Goal: Information Seeking & Learning: Learn about a topic

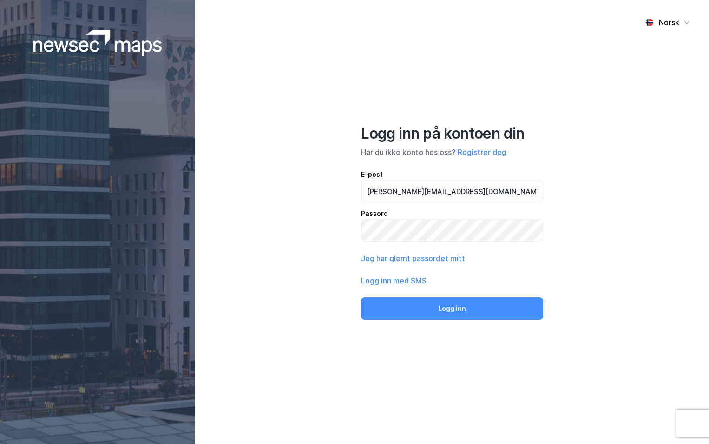
type input "[PERSON_NAME][EMAIL_ADDRESS][DOMAIN_NAME]"
click at [361, 297] on button "Logg inn" at bounding box center [452, 308] width 182 height 22
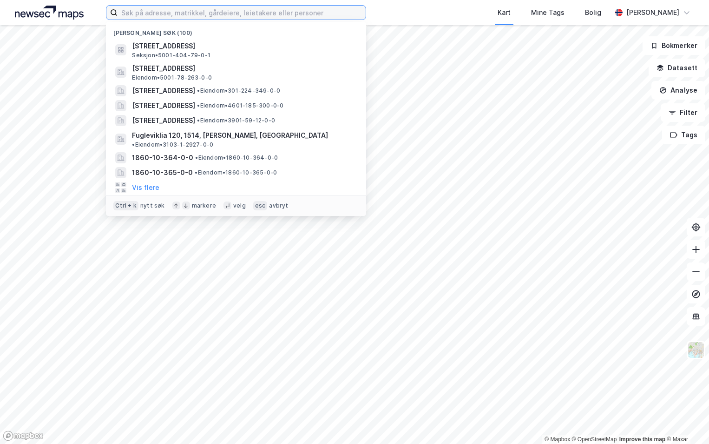
click at [180, 15] on input at bounding box center [242, 13] width 248 height 14
paste input "4601-161/975/0/0"
type input "4601-161/975/0/0"
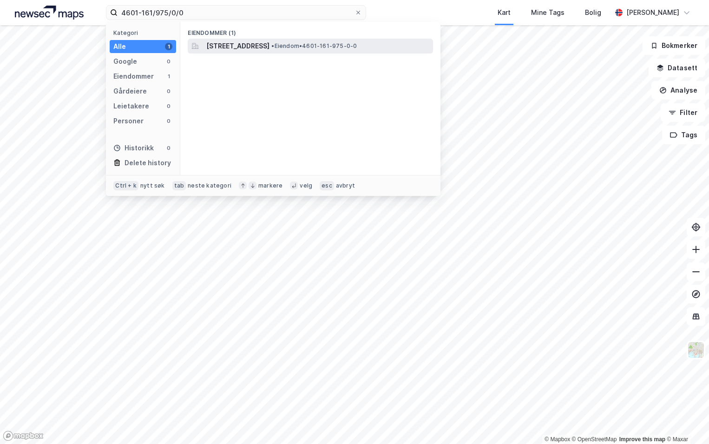
click at [226, 45] on span "[STREET_ADDRESS]" at bounding box center [237, 45] width 63 height 11
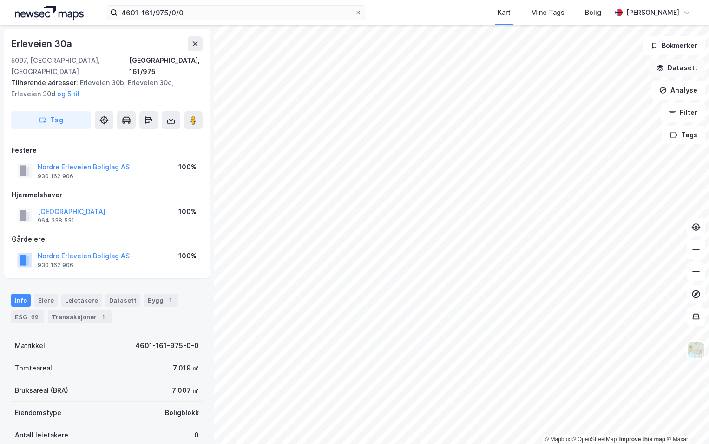
click at [686, 68] on button "Datasett" at bounding box center [677, 68] width 57 height 19
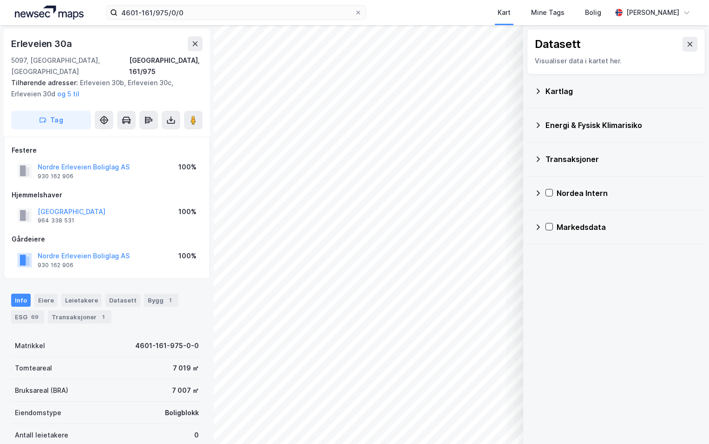
click at [539, 90] on icon at bounding box center [538, 90] width 3 height 5
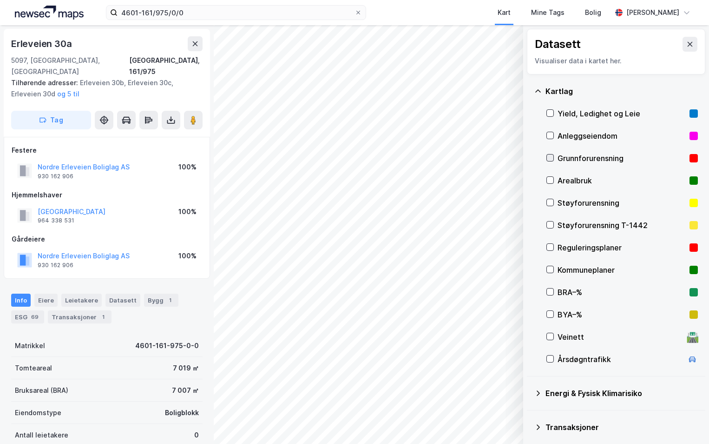
click at [550, 158] on icon at bounding box center [550, 157] width 7 height 7
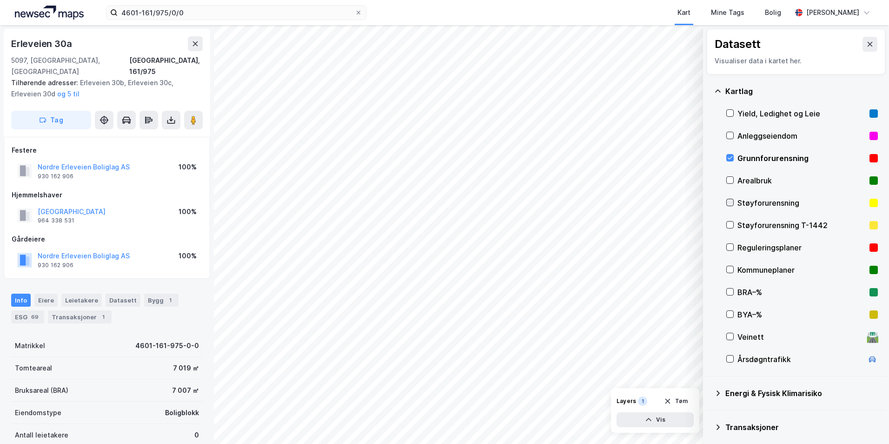
click at [709, 200] on icon at bounding box center [730, 202] width 7 height 7
click at [709, 202] on icon at bounding box center [730, 202] width 7 height 7
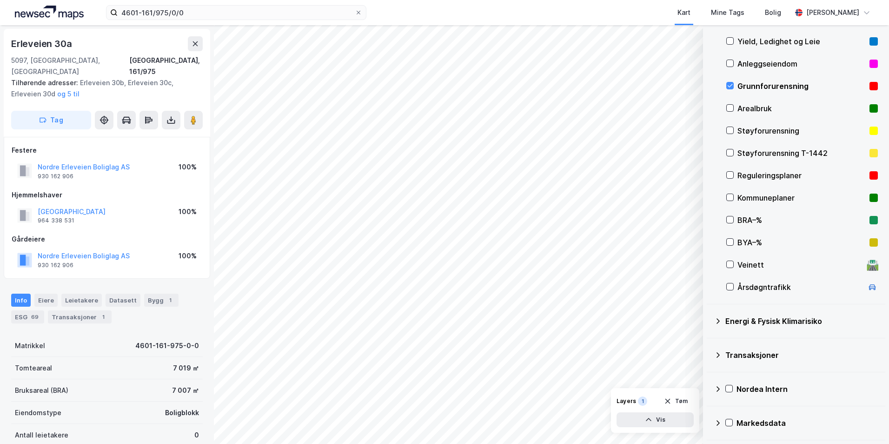
click at [709, 318] on icon at bounding box center [717, 320] width 7 height 7
click at [709, 342] on icon at bounding box center [741, 342] width 5 height 3
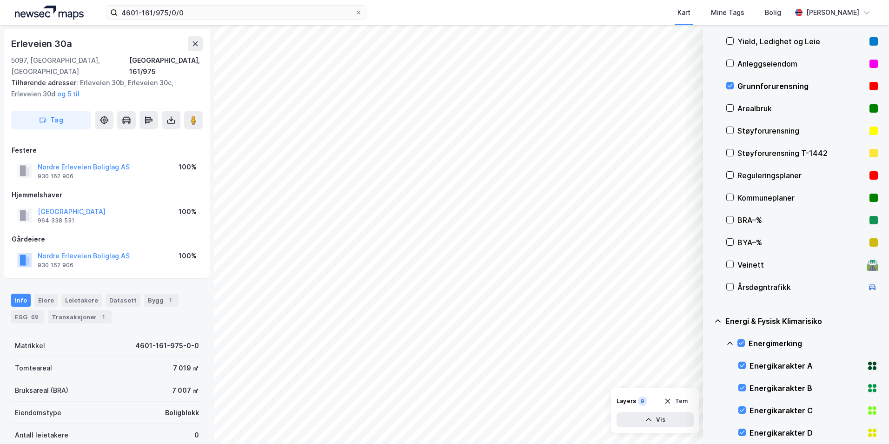
scroll to position [165, 0]
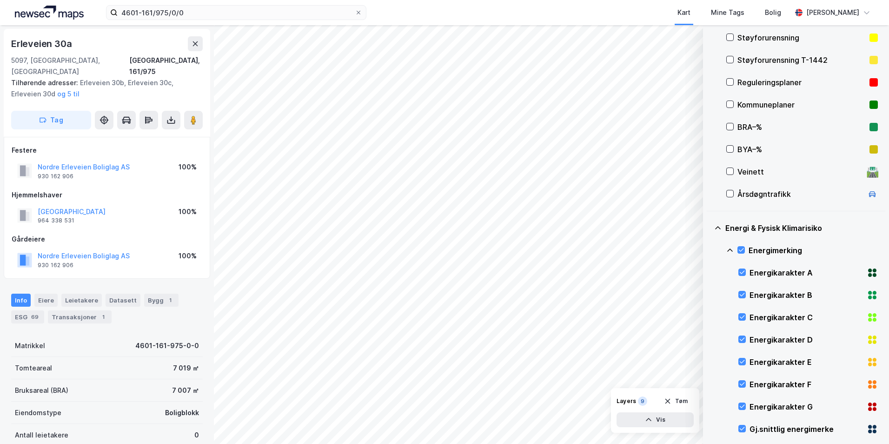
click at [709, 249] on icon at bounding box center [730, 249] width 6 height 3
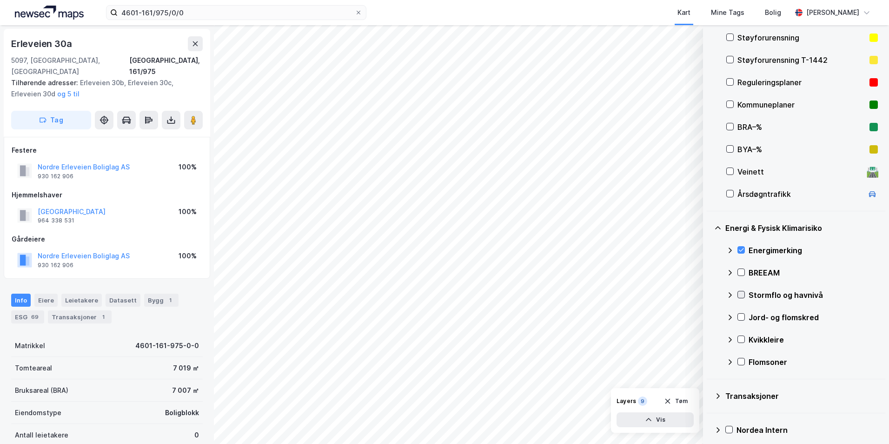
click at [709, 294] on icon at bounding box center [741, 294] width 7 height 7
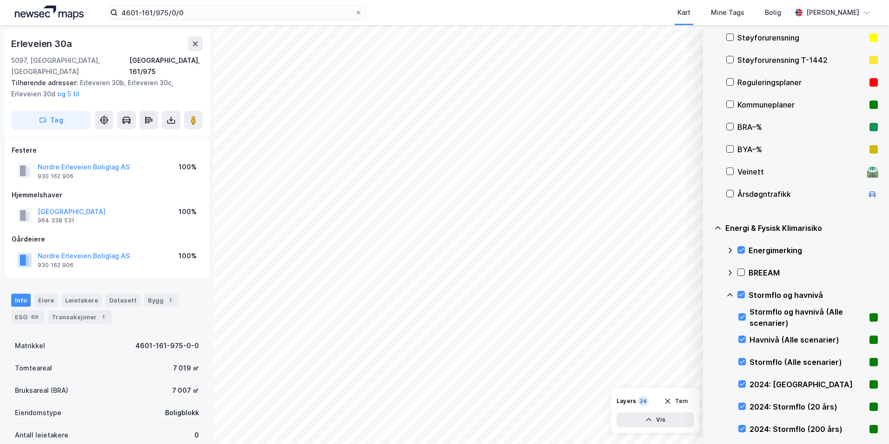
click at [709, 295] on icon at bounding box center [729, 294] width 7 height 7
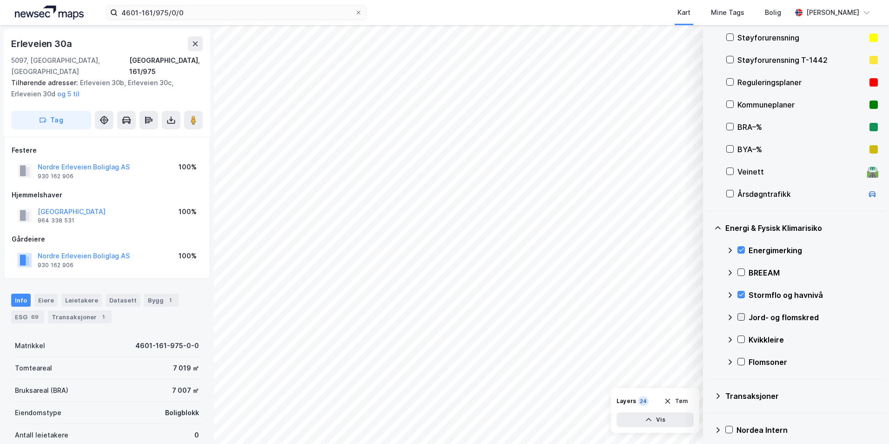
click at [709, 316] on icon at bounding box center [741, 316] width 7 height 7
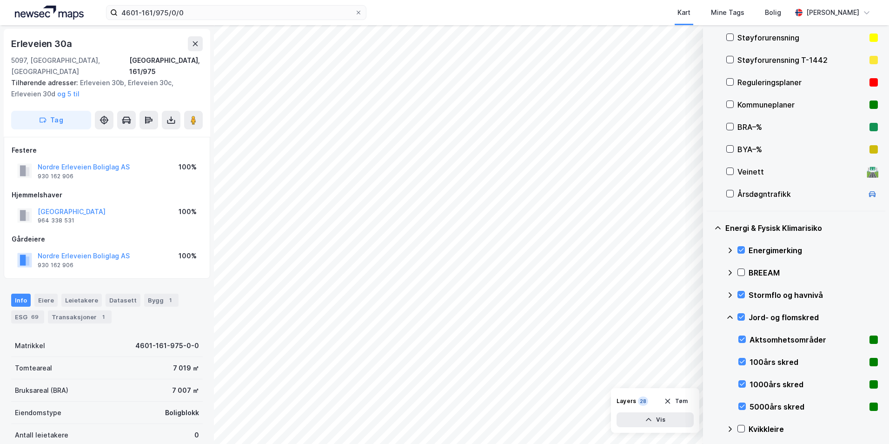
click at [709, 317] on icon at bounding box center [729, 316] width 7 height 7
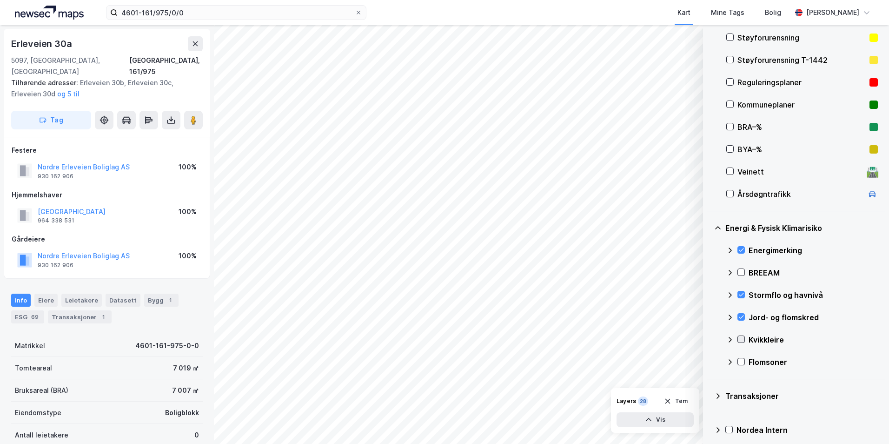
scroll to position [206, 0]
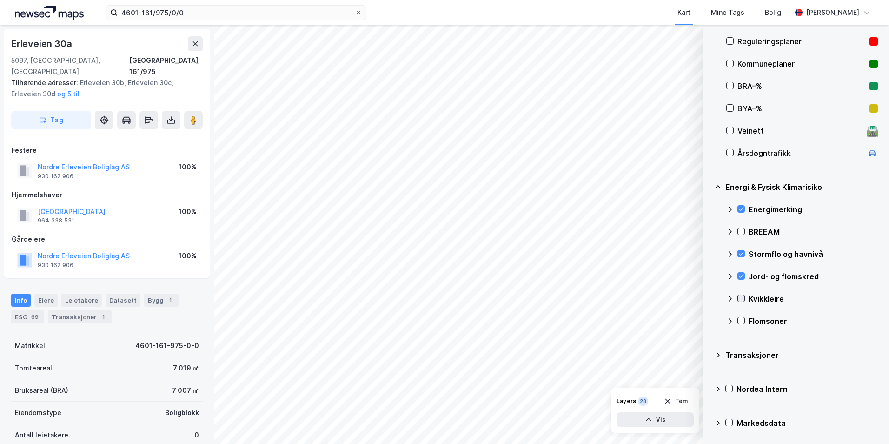
click at [709, 298] on icon at bounding box center [741, 298] width 7 height 7
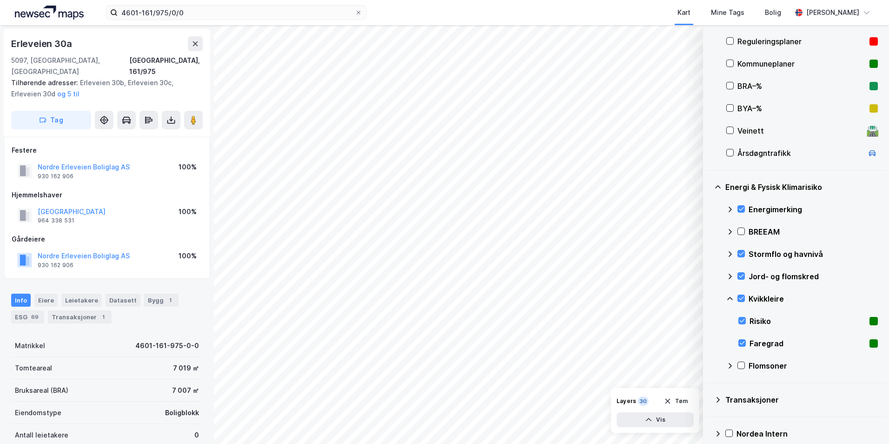
click at [709, 302] on icon at bounding box center [729, 298] width 7 height 7
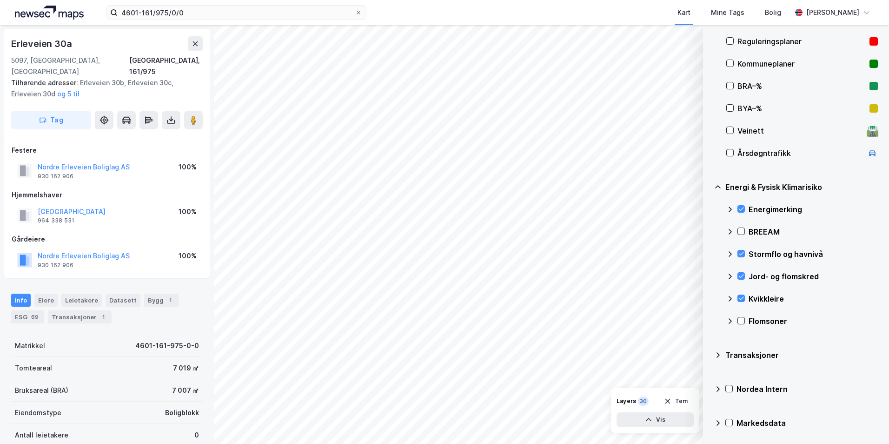
click at [709, 319] on icon at bounding box center [741, 320] width 7 height 7
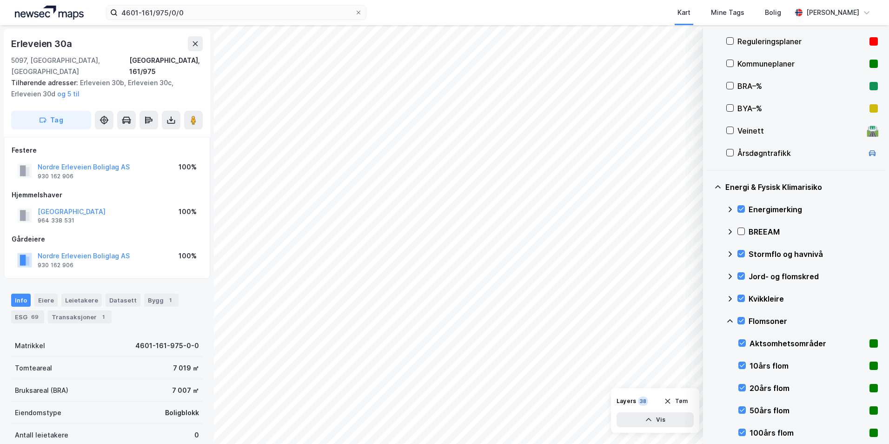
click at [709, 320] on icon at bounding box center [729, 320] width 7 height 7
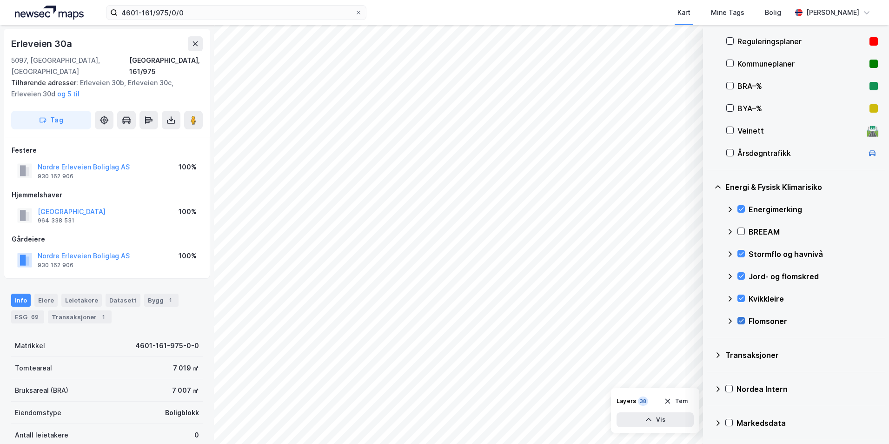
click at [709, 320] on icon at bounding box center [741, 320] width 5 height 3
click at [709, 320] on icon at bounding box center [741, 320] width 7 height 7
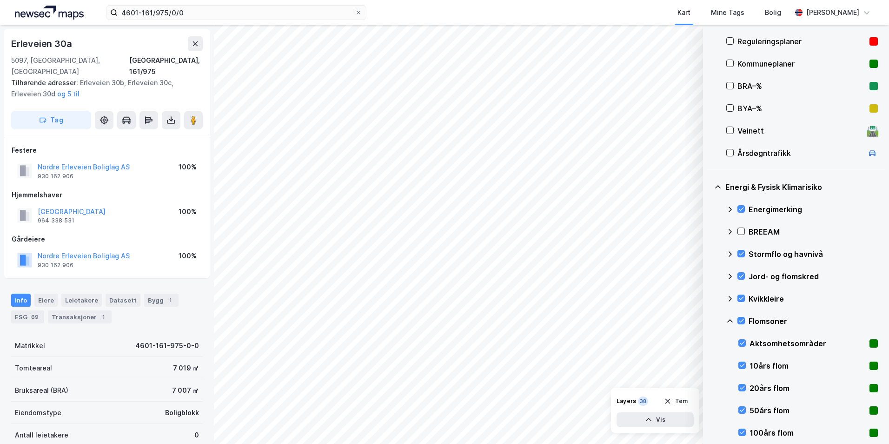
click at [709, 322] on icon at bounding box center [729, 320] width 7 height 7
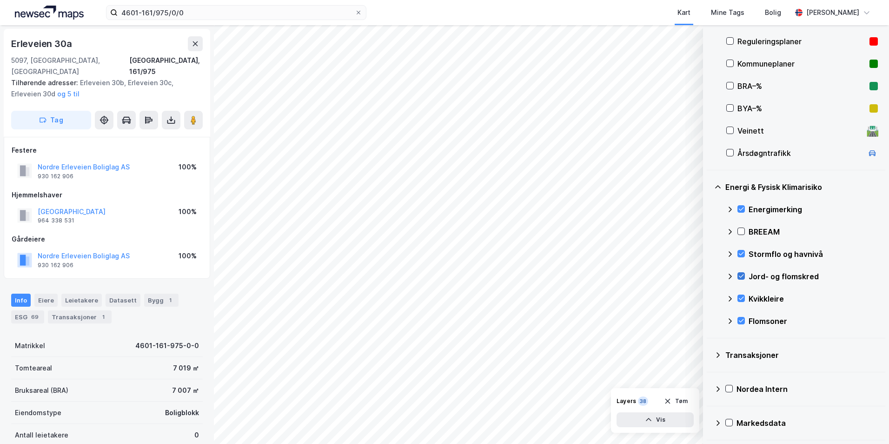
click at [709, 277] on icon at bounding box center [741, 275] width 5 height 3
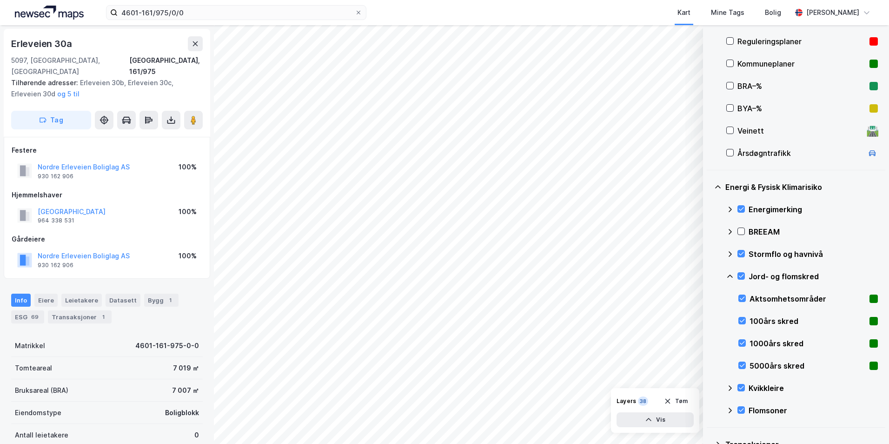
click at [709, 275] on icon at bounding box center [730, 275] width 6 height 3
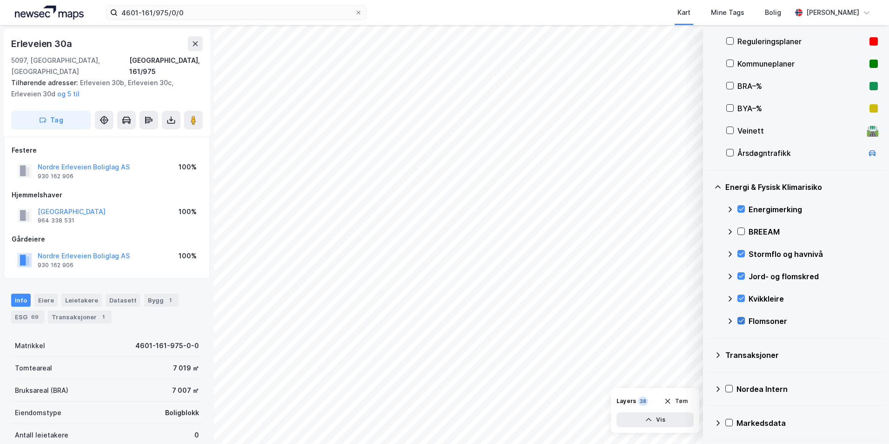
click at [709, 321] on icon at bounding box center [741, 320] width 7 height 7
click at [668, 418] on button "Vis" at bounding box center [654, 419] width 77 height 15
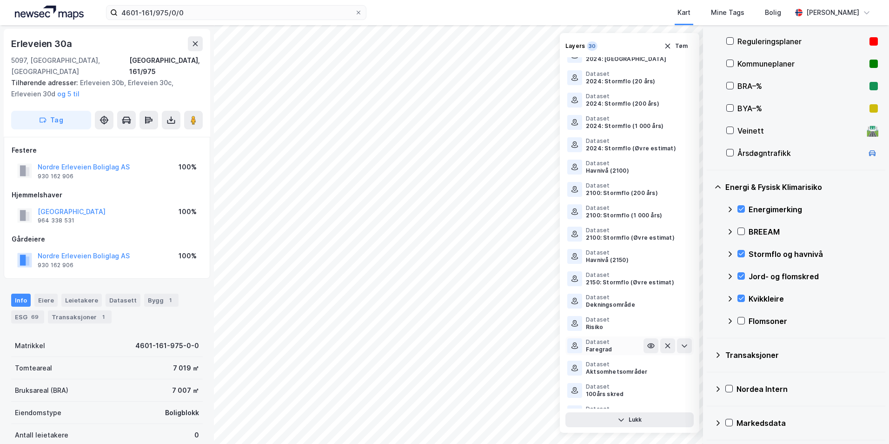
scroll to position [315, 0]
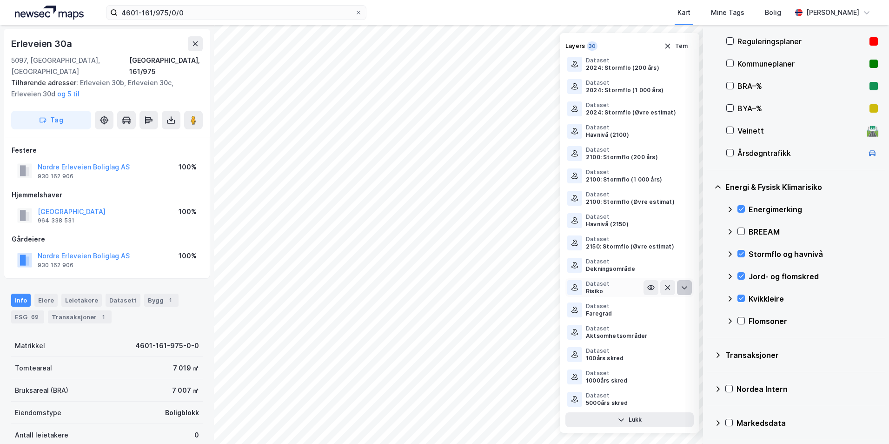
click at [681, 287] on icon at bounding box center [684, 287] width 7 height 7
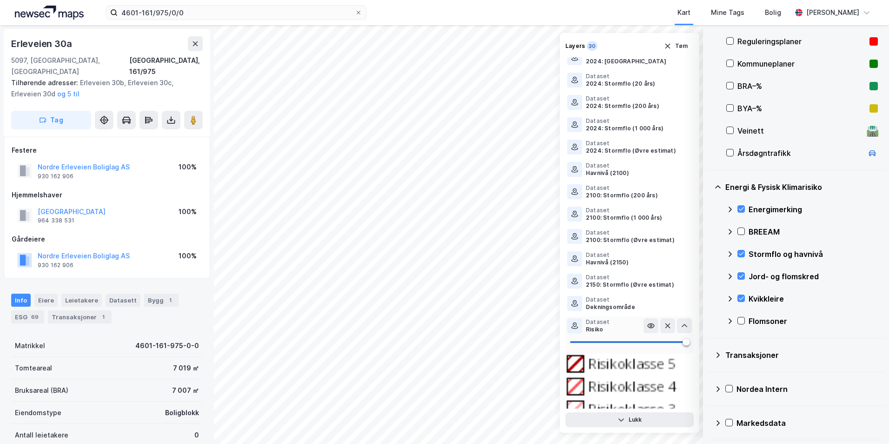
scroll to position [184, 0]
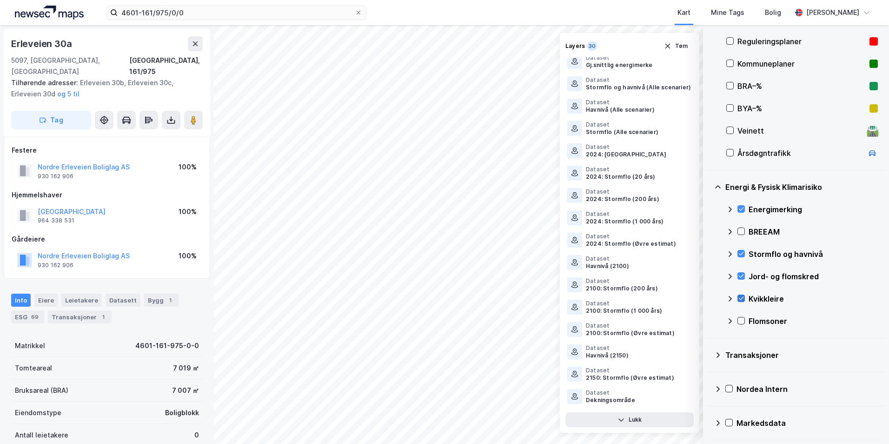
click at [709, 295] on icon at bounding box center [741, 298] width 7 height 7
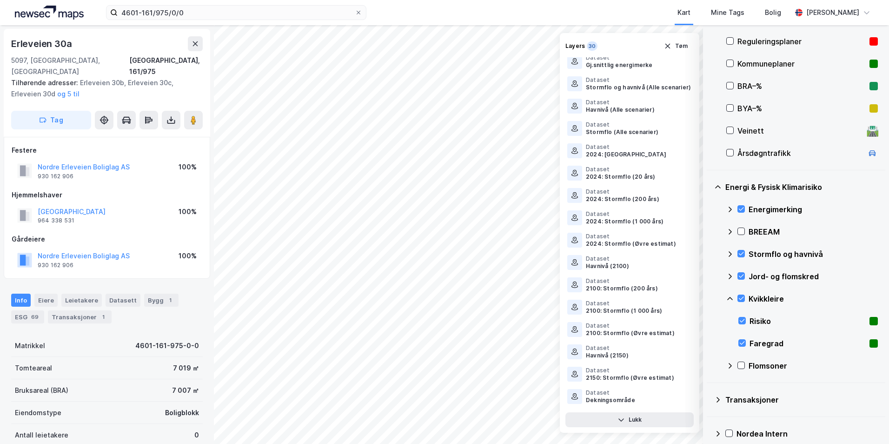
click at [709, 298] on icon at bounding box center [729, 298] width 7 height 7
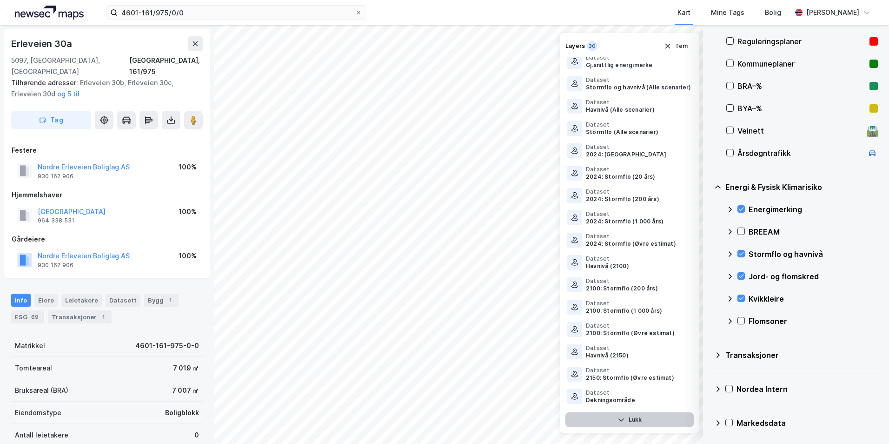
click at [639, 419] on button "Lukk" at bounding box center [629, 419] width 128 height 15
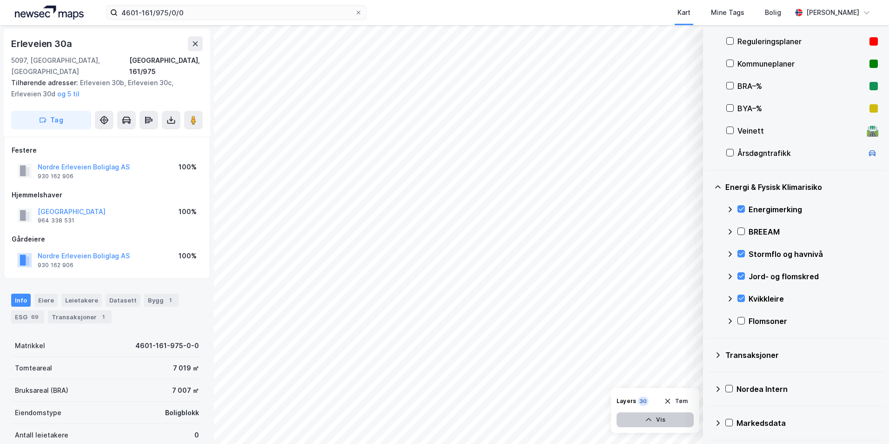
click at [669, 416] on button "Vis" at bounding box center [654, 419] width 77 height 15
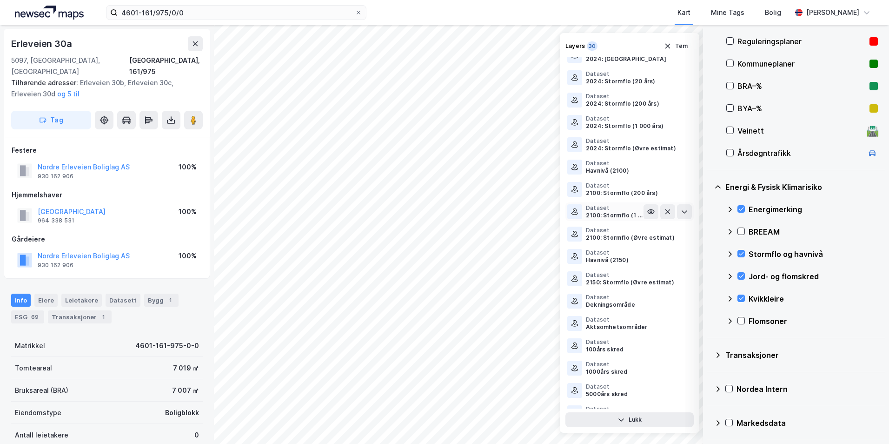
scroll to position [315, 0]
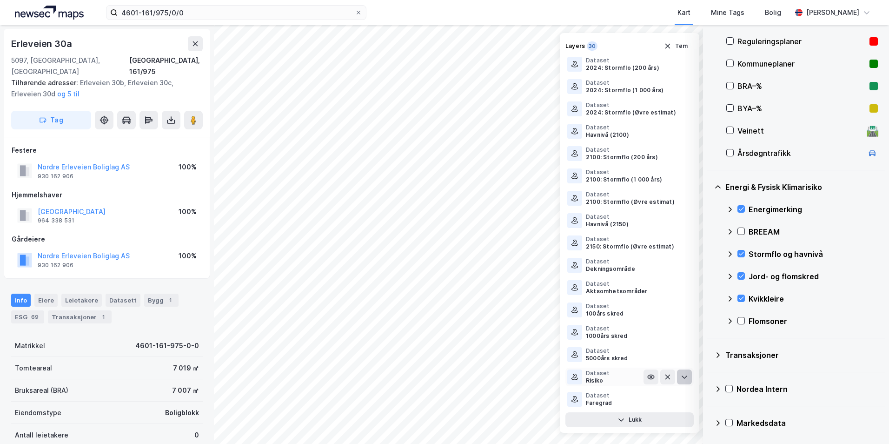
click at [682, 377] on button at bounding box center [684, 376] width 15 height 15
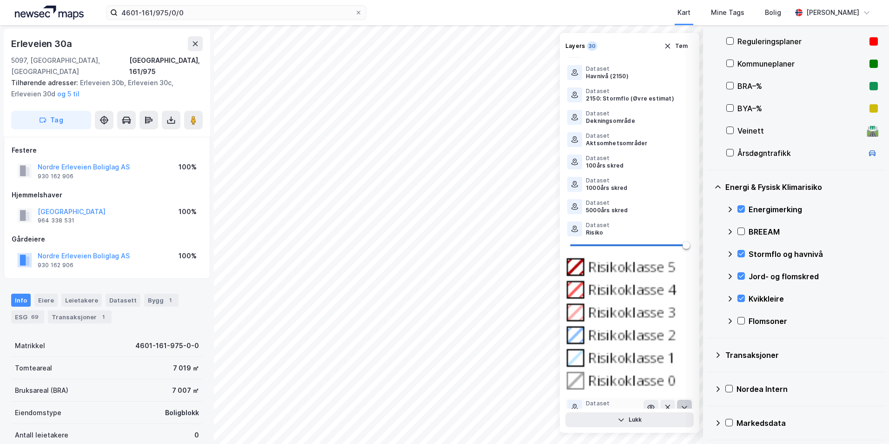
click at [681, 403] on icon at bounding box center [684, 406] width 7 height 7
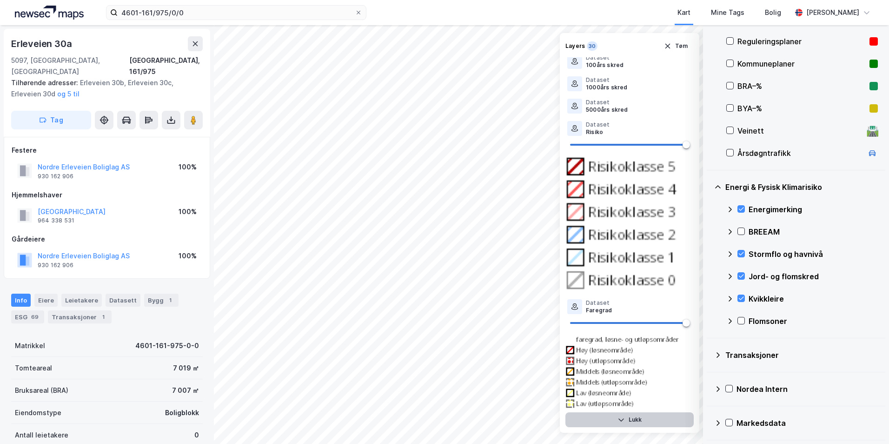
click at [637, 419] on button "Lukk" at bounding box center [629, 419] width 128 height 15
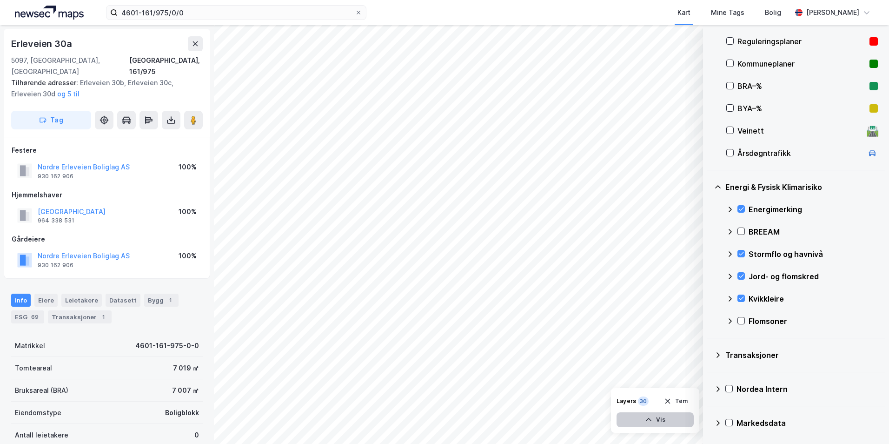
click at [672, 415] on button "Vis" at bounding box center [654, 419] width 77 height 15
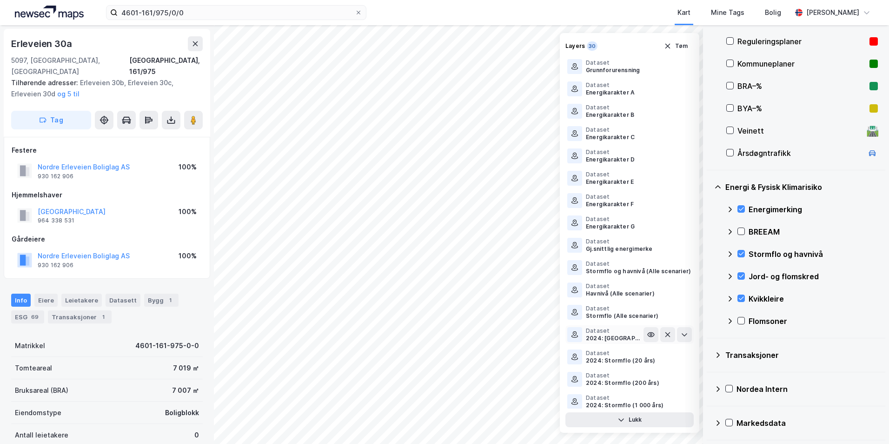
scroll to position [315, 0]
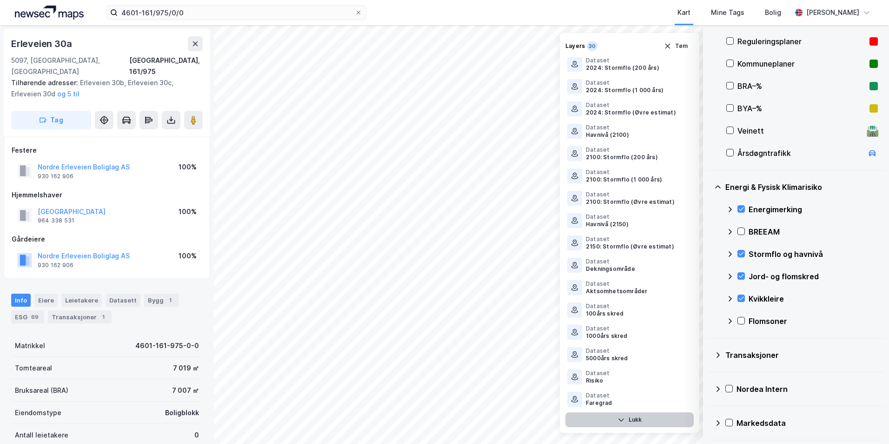
click at [628, 417] on button "Lukk" at bounding box center [629, 419] width 128 height 15
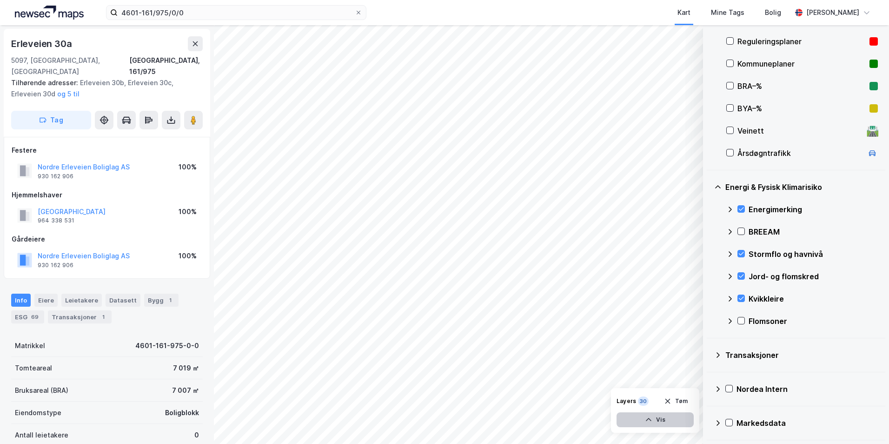
click at [664, 416] on button "Vis" at bounding box center [654, 419] width 77 height 15
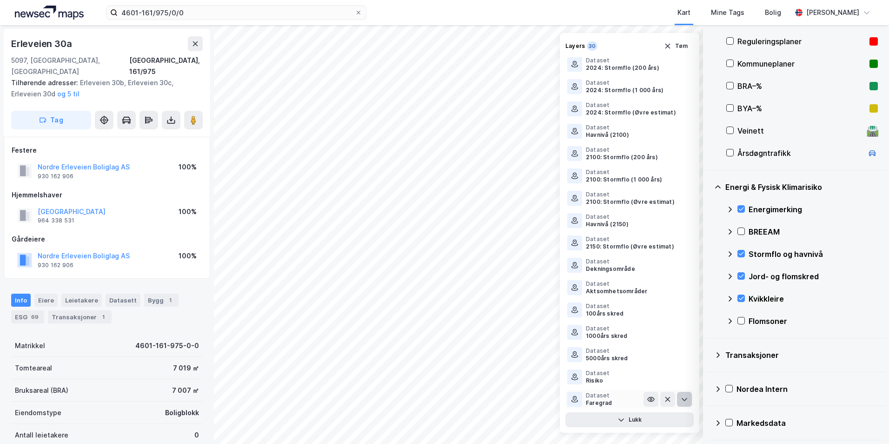
click at [681, 397] on icon at bounding box center [684, 398] width 7 height 7
click at [682, 398] on icon at bounding box center [685, 398] width 6 height 3
click at [681, 398] on icon at bounding box center [684, 398] width 7 height 7
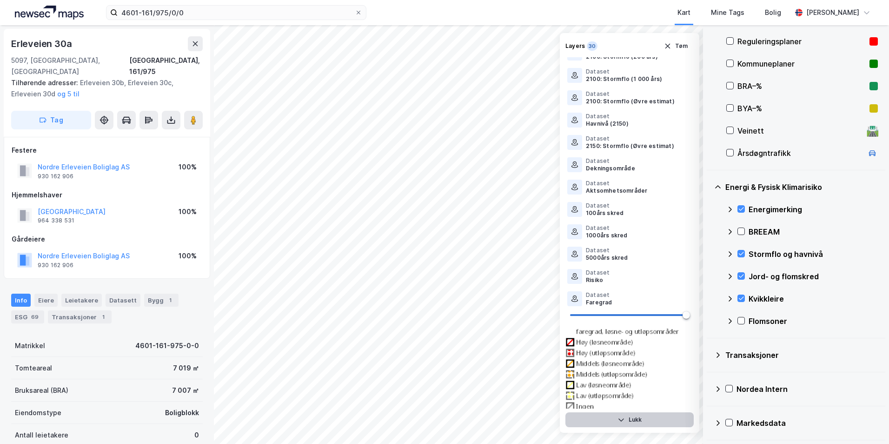
click at [645, 425] on button "Lukk" at bounding box center [629, 419] width 128 height 15
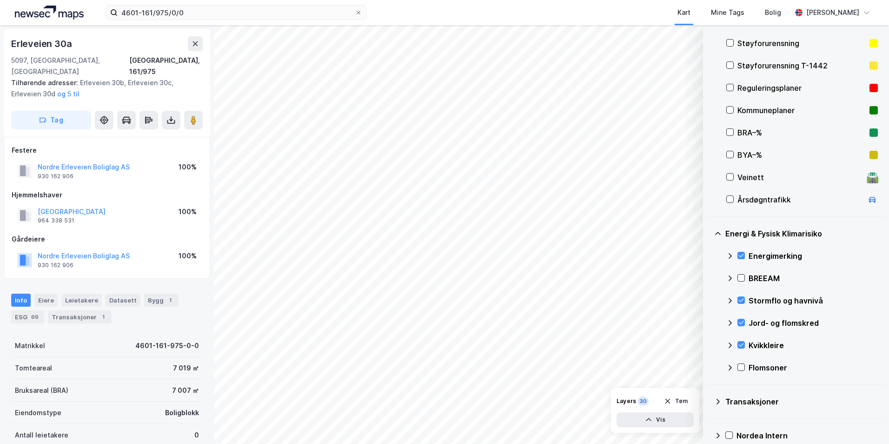
scroll to position [113, 0]
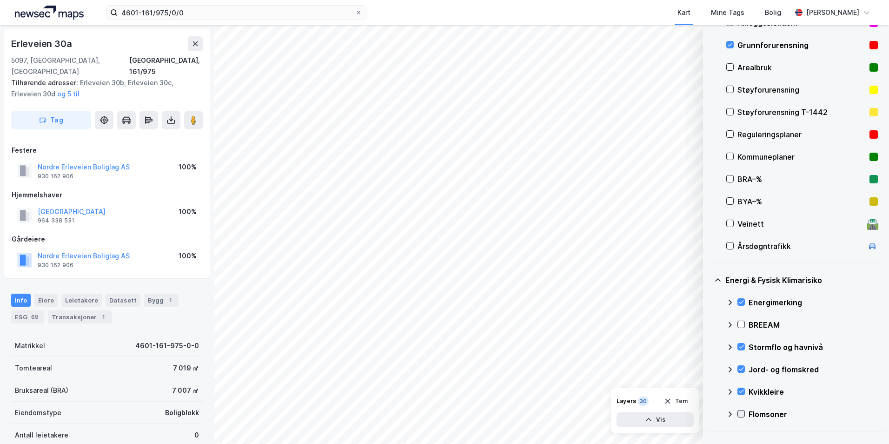
click at [709, 410] on icon at bounding box center [741, 413] width 7 height 7
click at [709, 413] on icon at bounding box center [729, 413] width 7 height 7
